Goal: Transaction & Acquisition: Purchase product/service

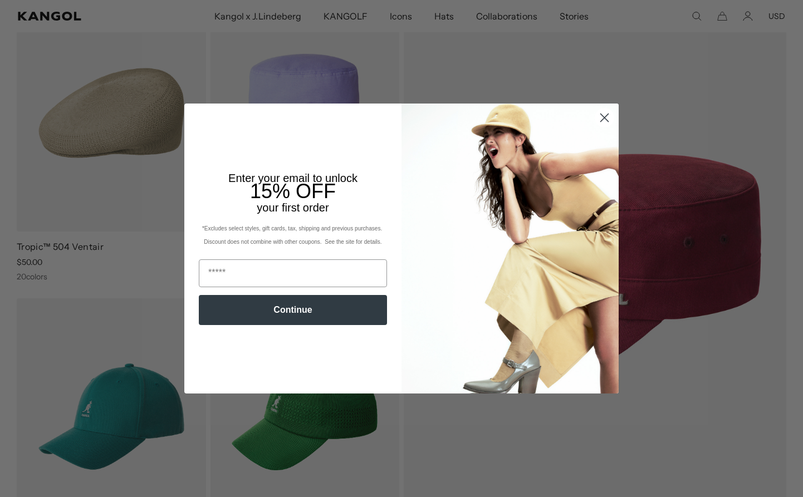
click at [603, 114] on circle "Close dialog" at bounding box center [604, 118] width 18 height 18
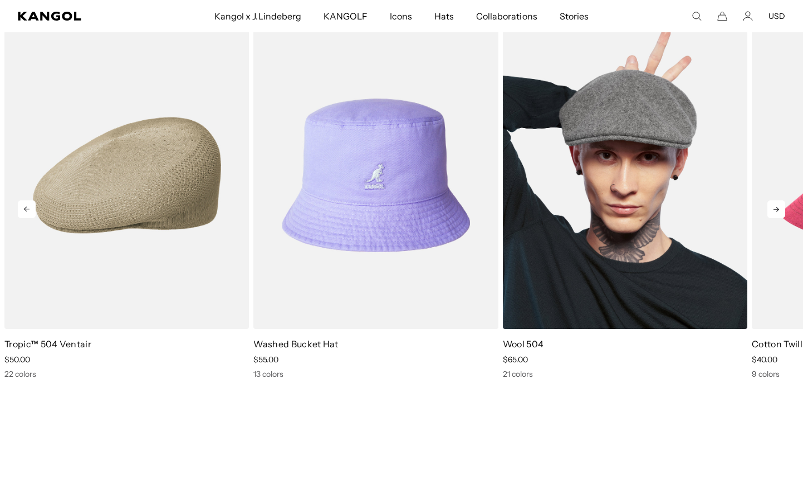
click at [642, 172] on img "3 of 10" at bounding box center [625, 175] width 244 height 307
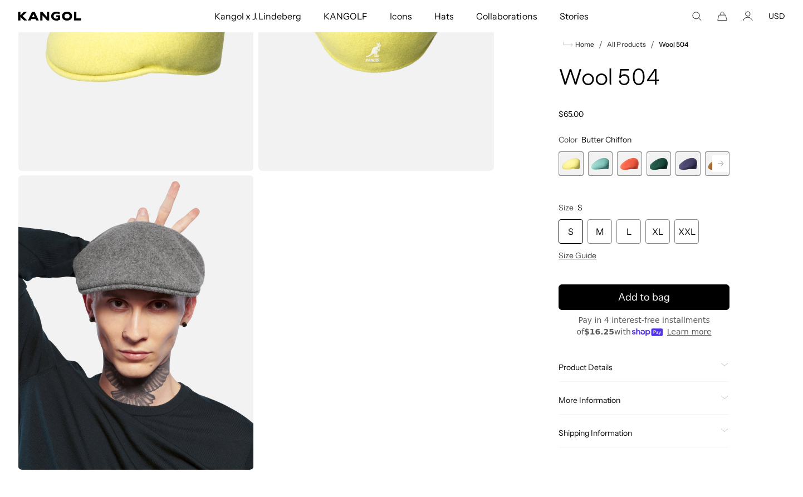
scroll to position [0, 229]
click at [595, 161] on span "2 of 21" at bounding box center [600, 163] width 25 height 25
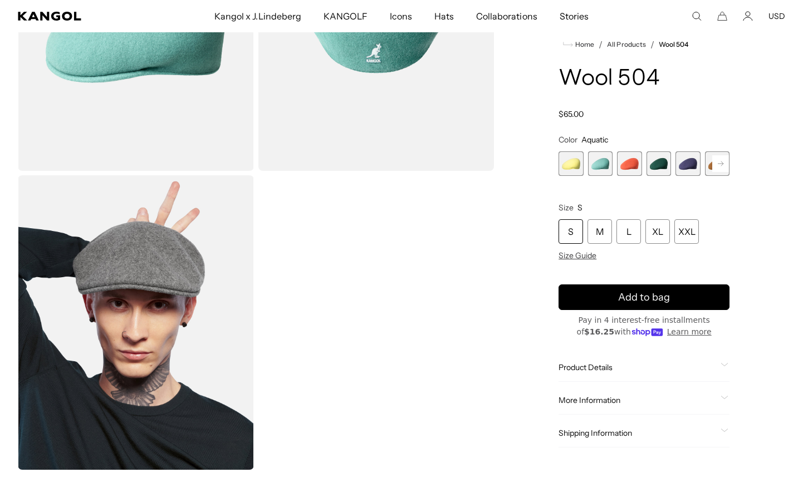
click at [710, 159] on span "6 of 21" at bounding box center [717, 163] width 25 height 25
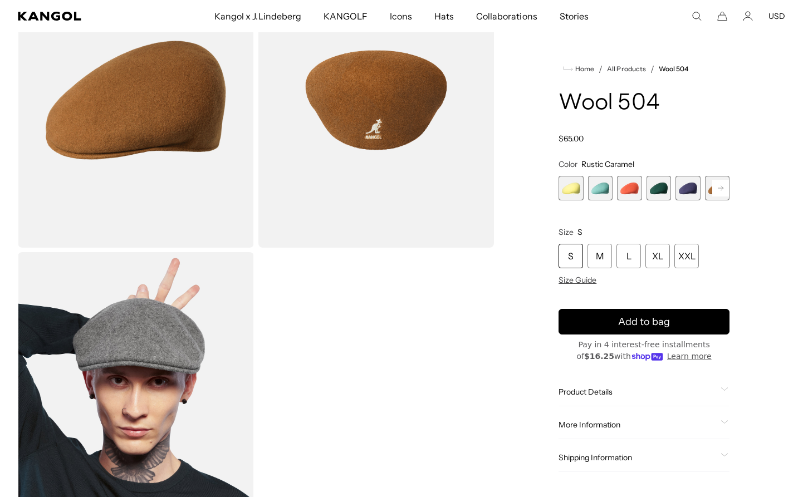
click at [718, 188] on rect at bounding box center [720, 188] width 17 height 17
click at [637, 192] on span "4 of 21" at bounding box center [629, 188] width 25 height 25
click at [656, 192] on span "5 of 21" at bounding box center [659, 188] width 25 height 25
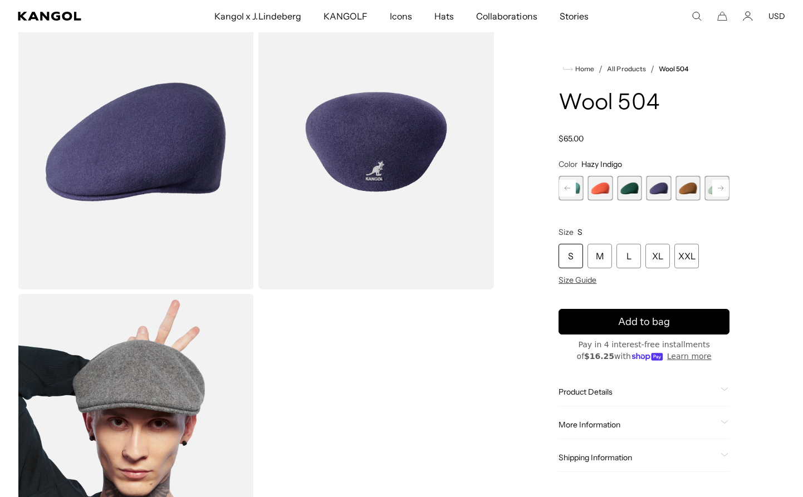
scroll to position [0, 229]
click at [656, 189] on span "5 of 21" at bounding box center [659, 188] width 25 height 25
click at [708, 189] on span "7 of 21" at bounding box center [717, 188] width 25 height 25
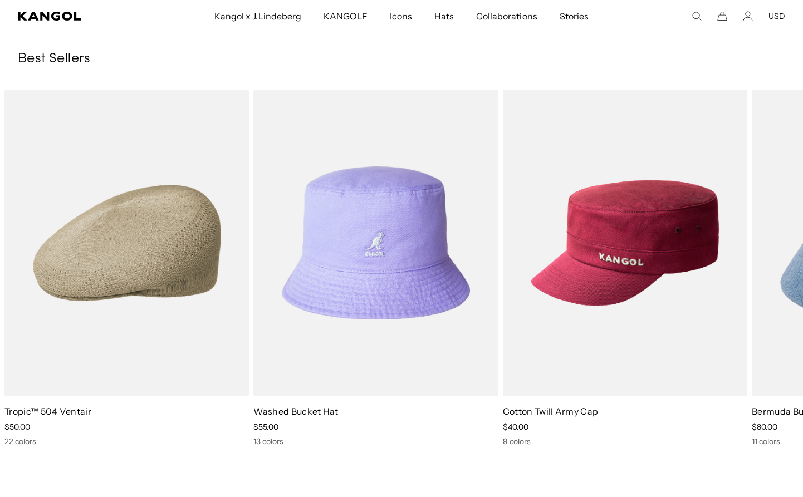
scroll to position [1260, 0]
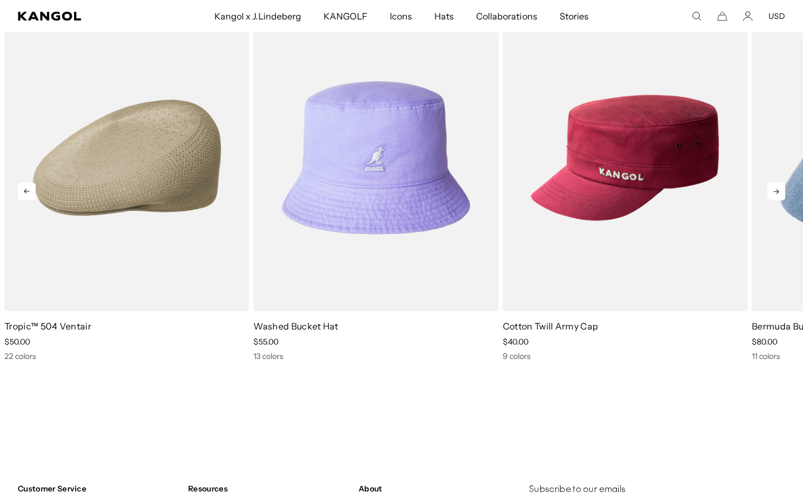
click at [772, 192] on icon at bounding box center [776, 192] width 18 height 18
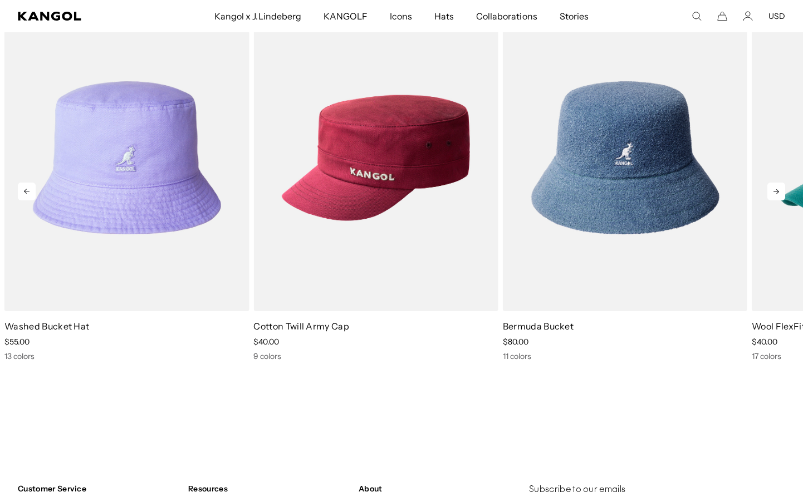
scroll to position [0, 229]
click at [772, 191] on icon at bounding box center [776, 192] width 18 height 18
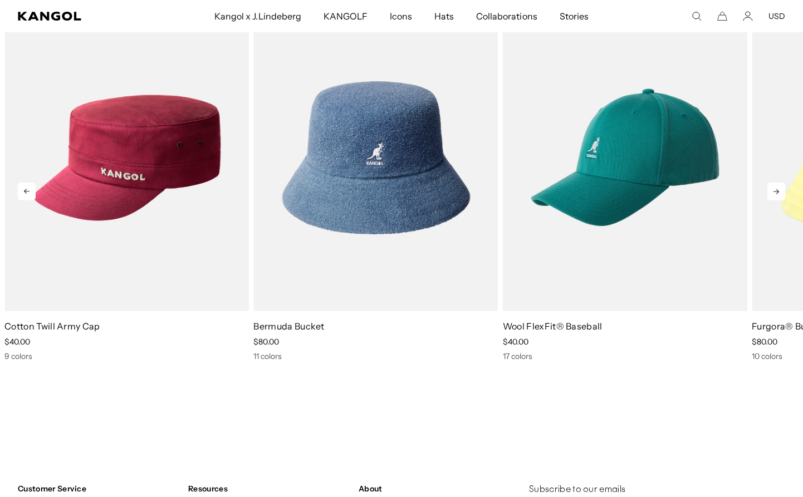
click at [772, 191] on icon at bounding box center [776, 192] width 18 height 18
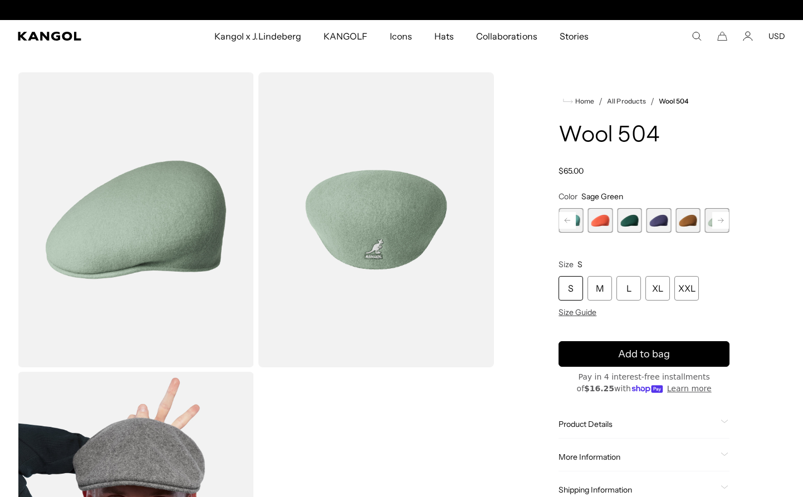
scroll to position [0, 0]
